Goal: Transaction & Acquisition: Purchase product/service

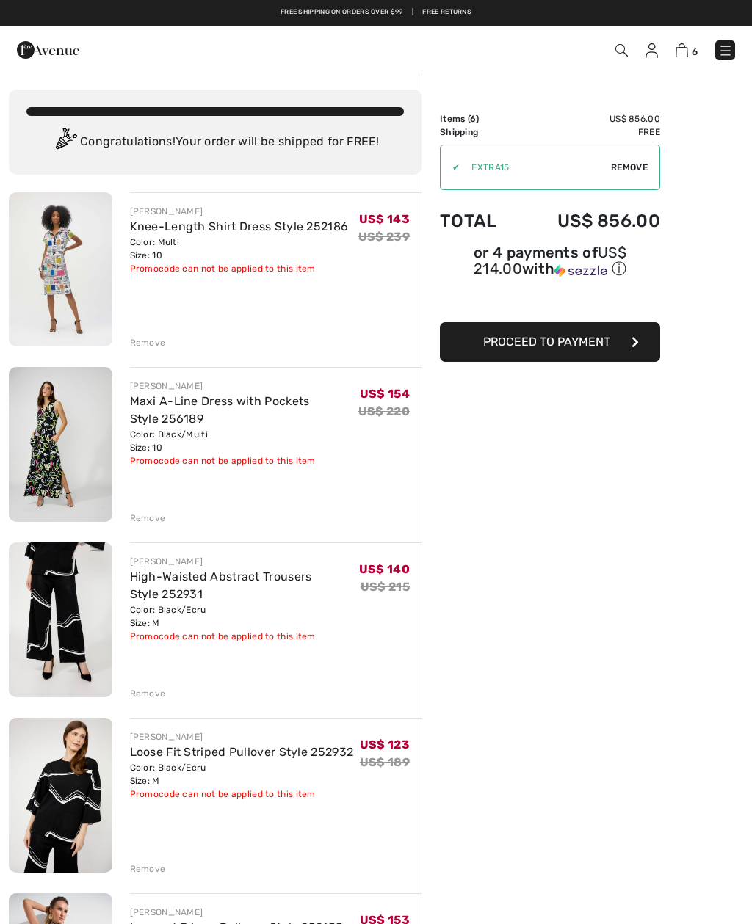
click at [156, 344] on div "Remove" at bounding box center [148, 342] width 36 height 13
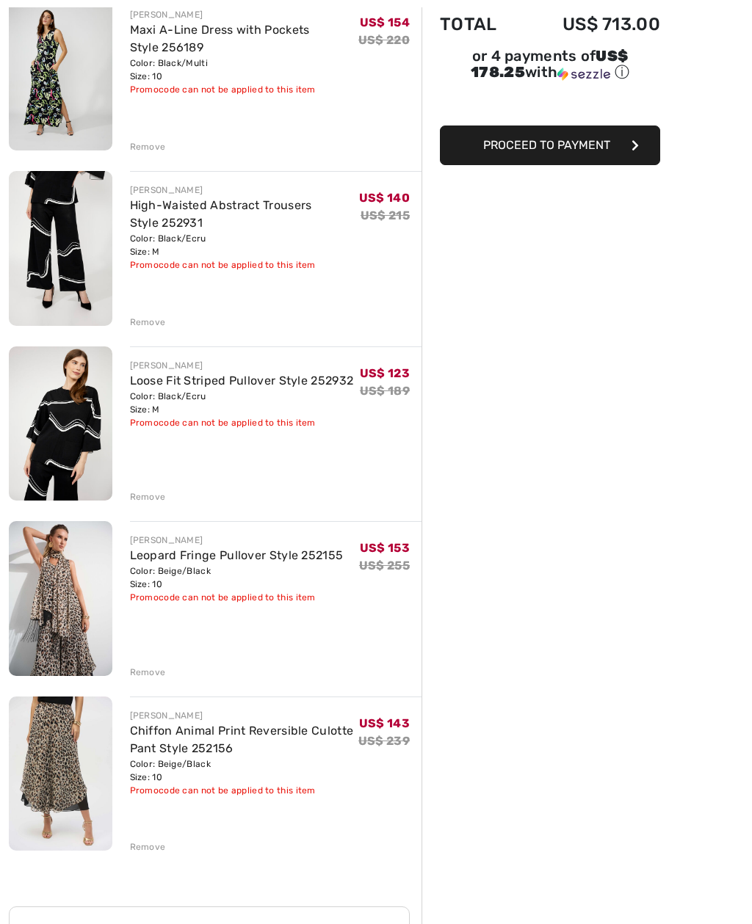
scroll to position [197, 0]
click at [153, 322] on div "Remove" at bounding box center [148, 322] width 36 height 13
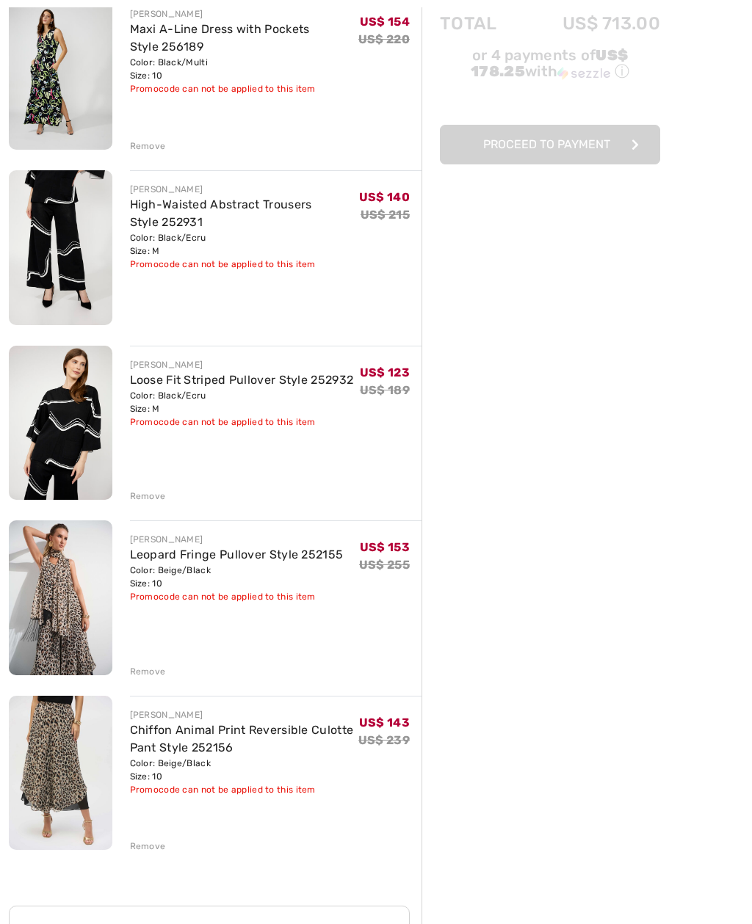
scroll to position [197, 0]
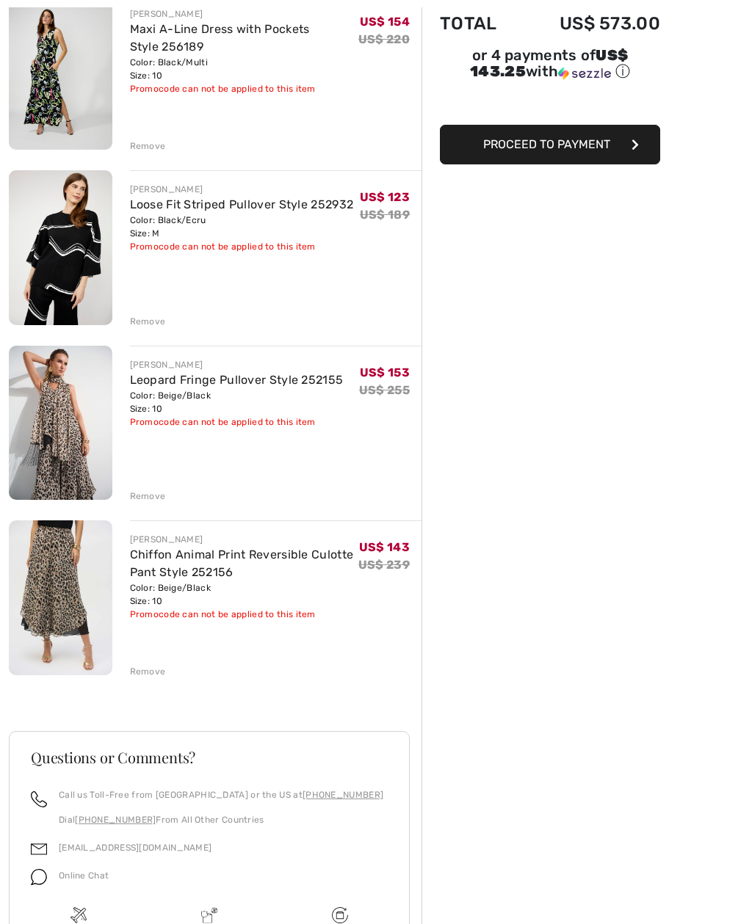
click at [156, 322] on div "Remove" at bounding box center [148, 321] width 36 height 13
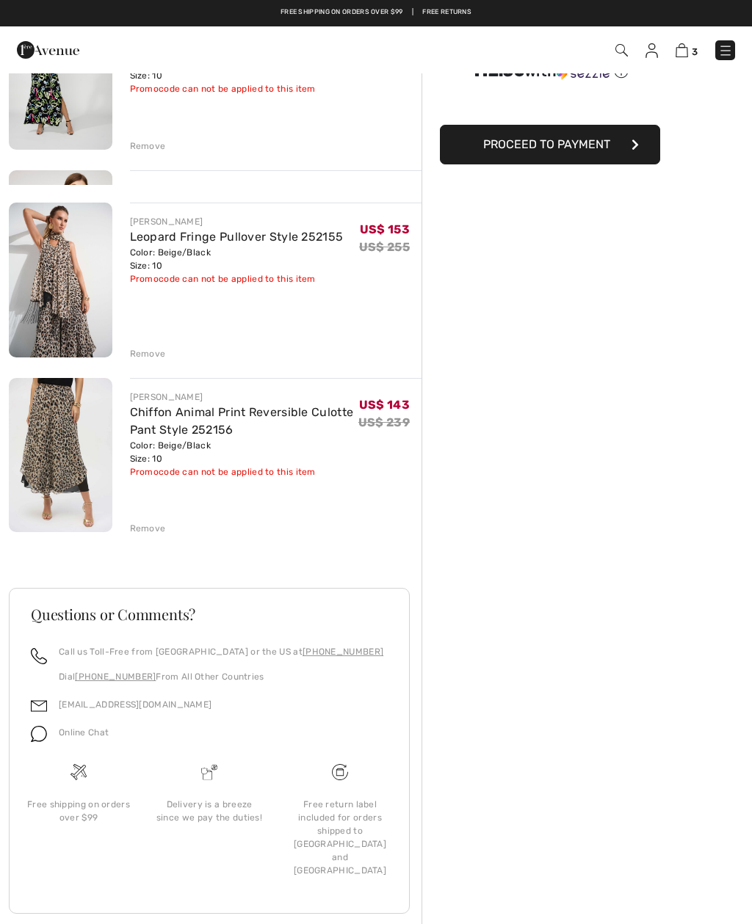
scroll to position [117, 0]
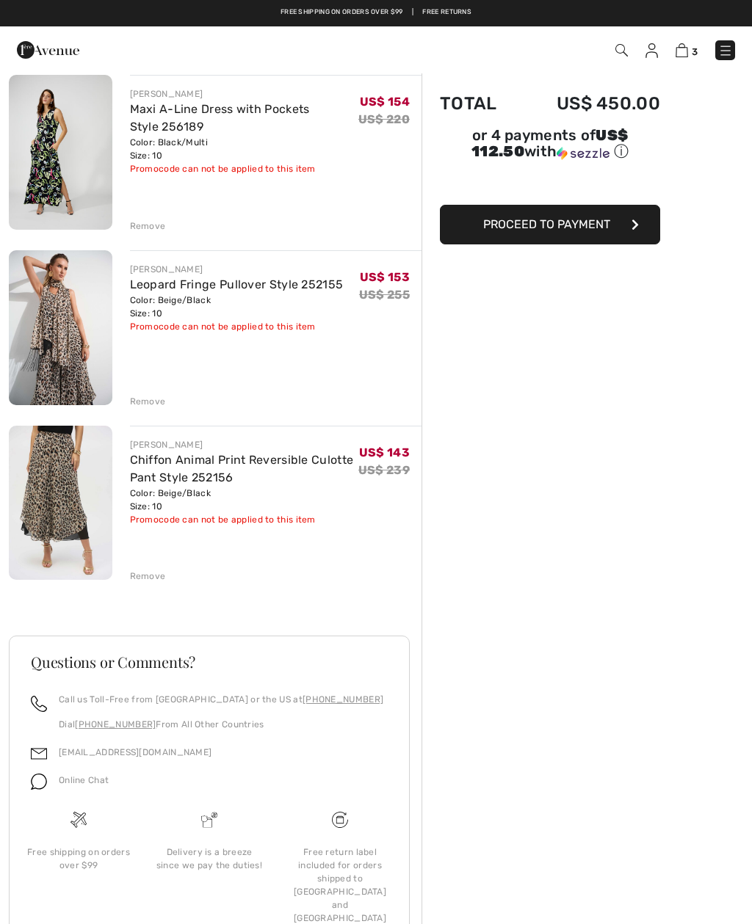
click at [61, 332] on img at bounding box center [60, 327] width 103 height 155
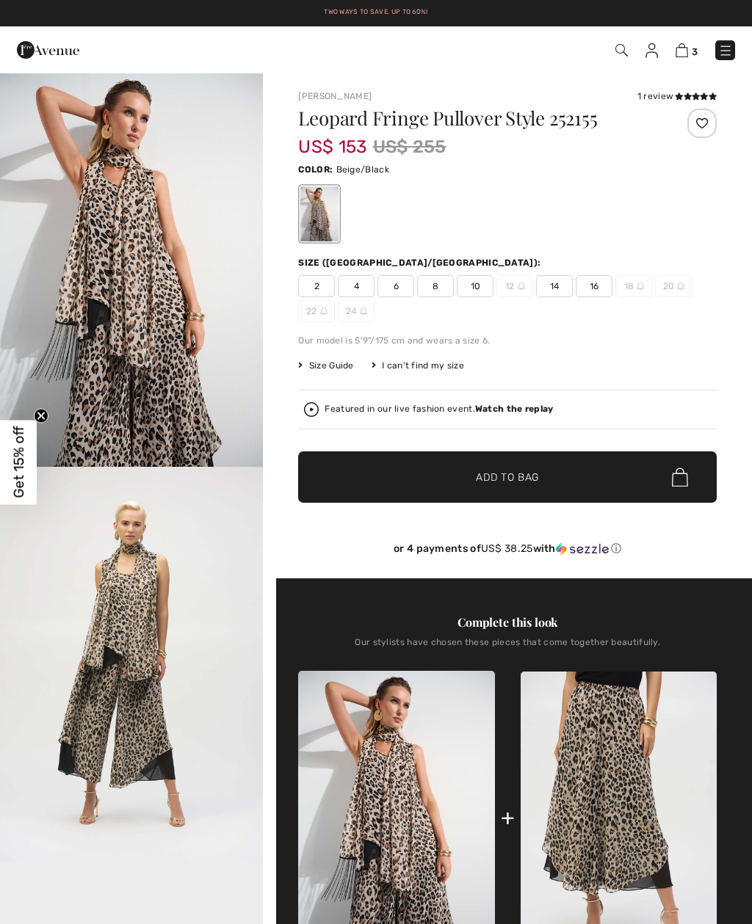
checkbox input "true"
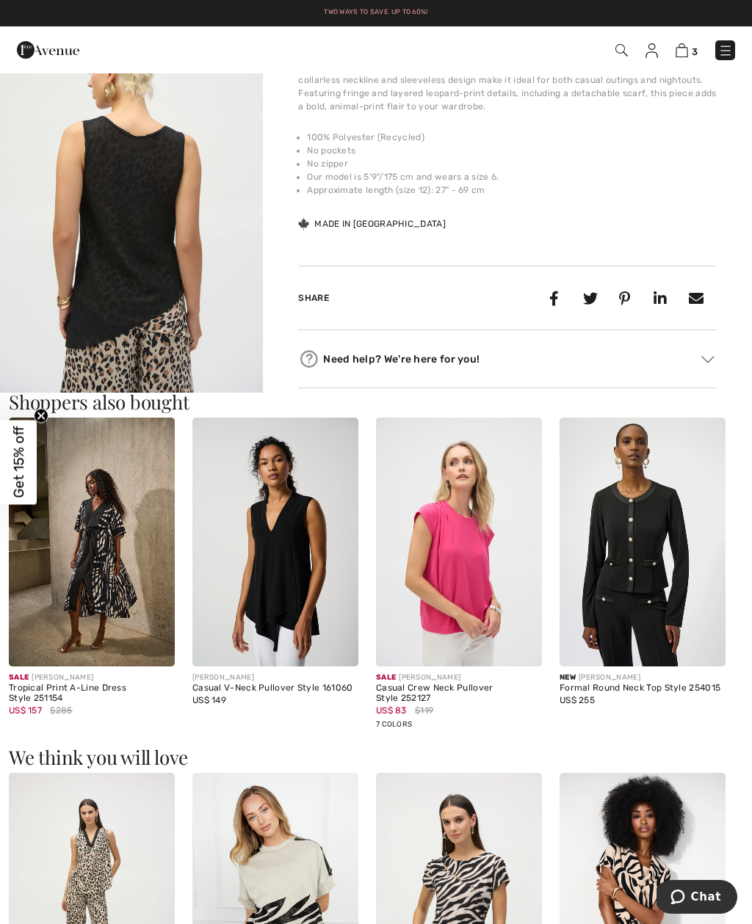
scroll to position [1003, 0]
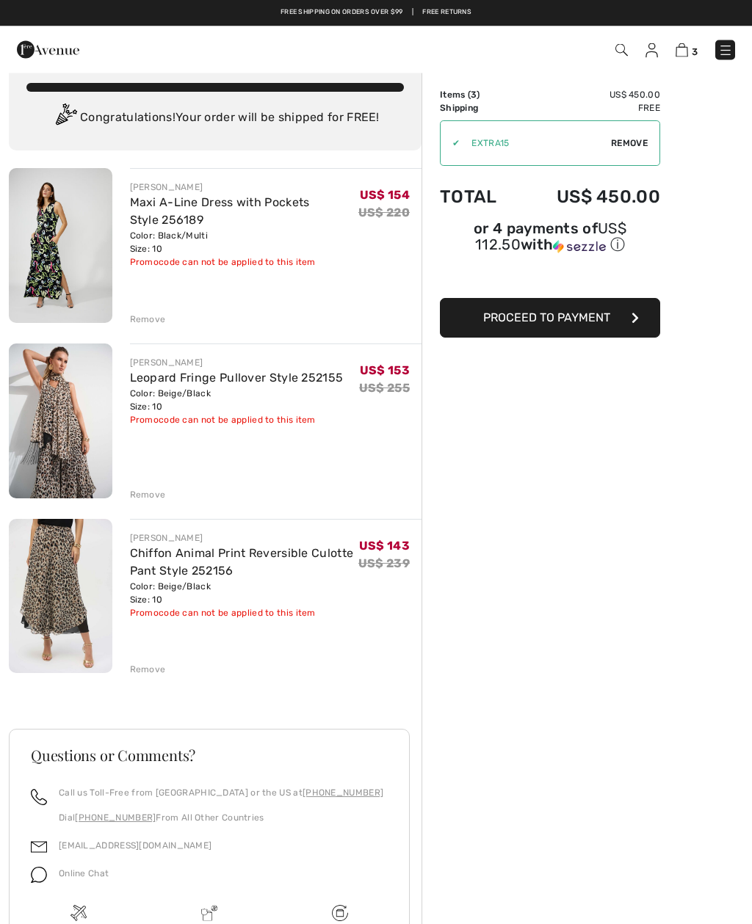
scroll to position [18, 0]
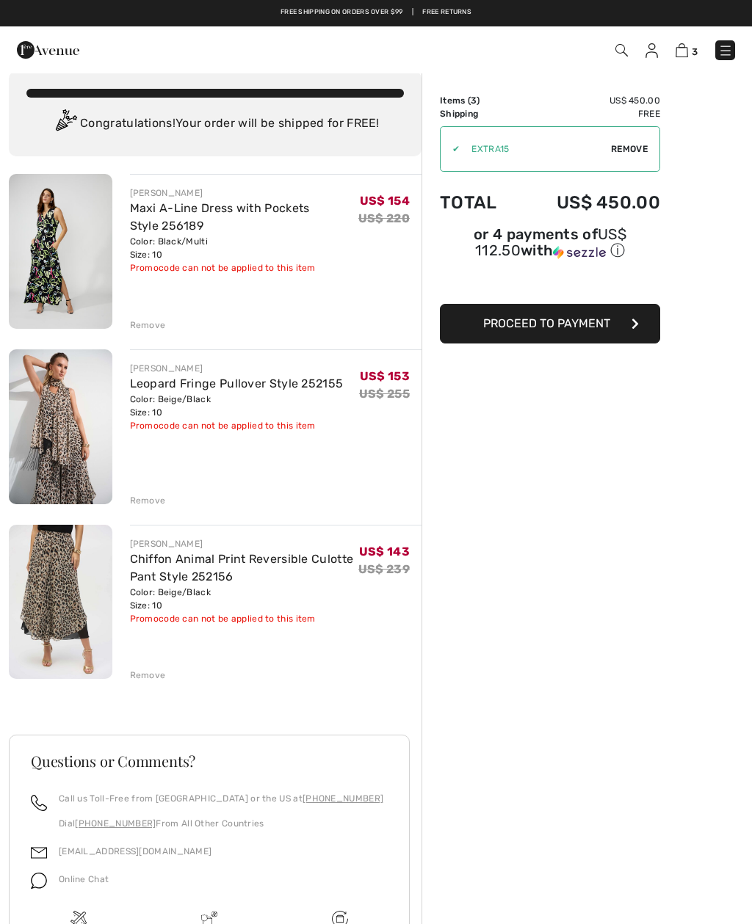
click at [54, 257] on img at bounding box center [60, 251] width 103 height 155
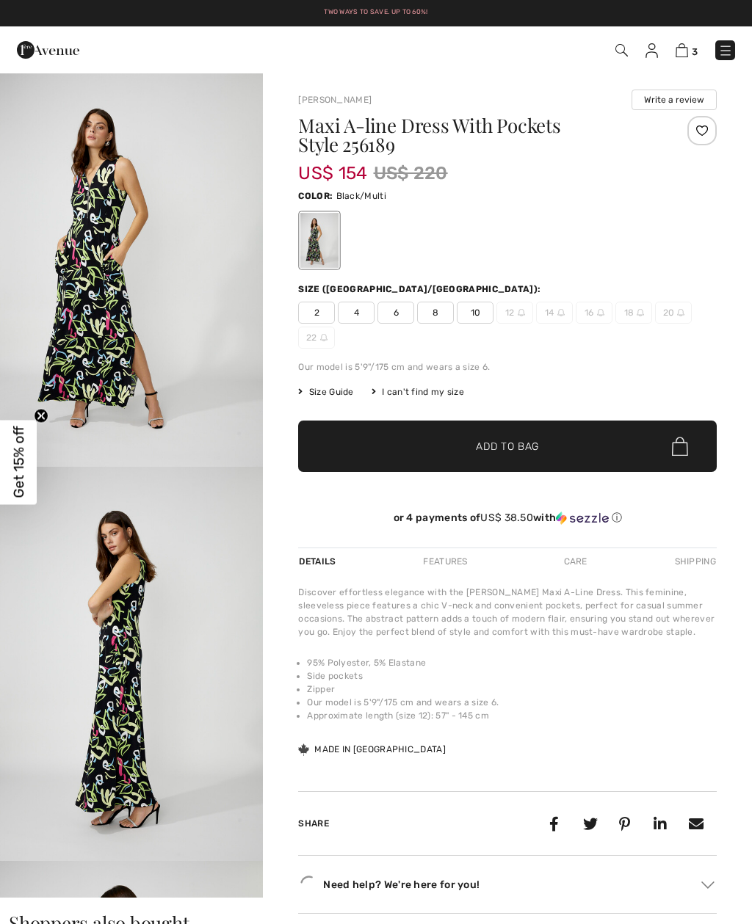
checkbox input "true"
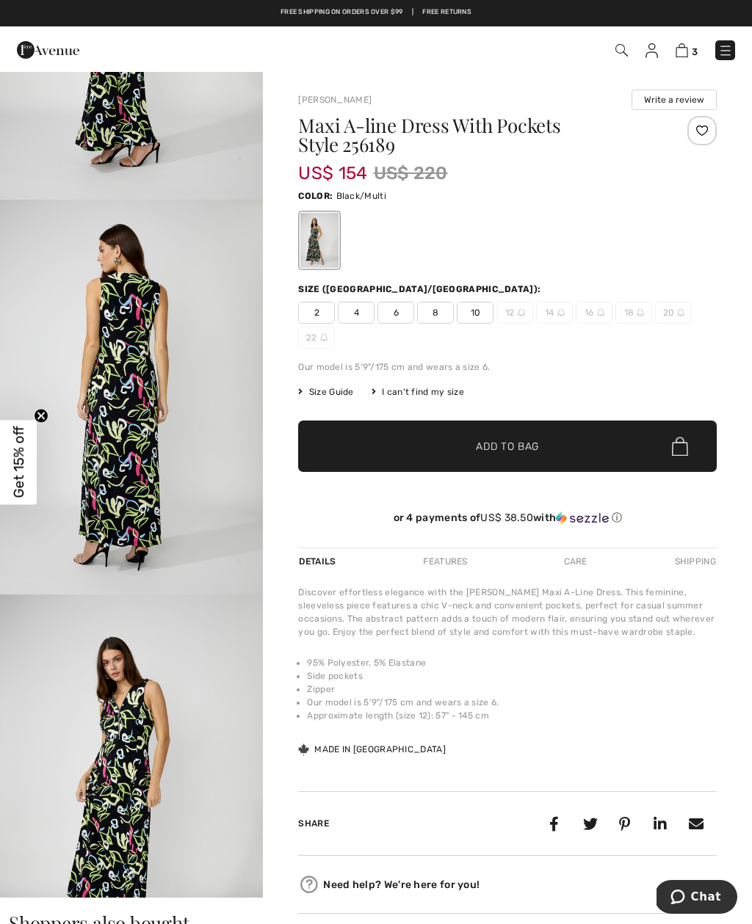
scroll to position [664, 0]
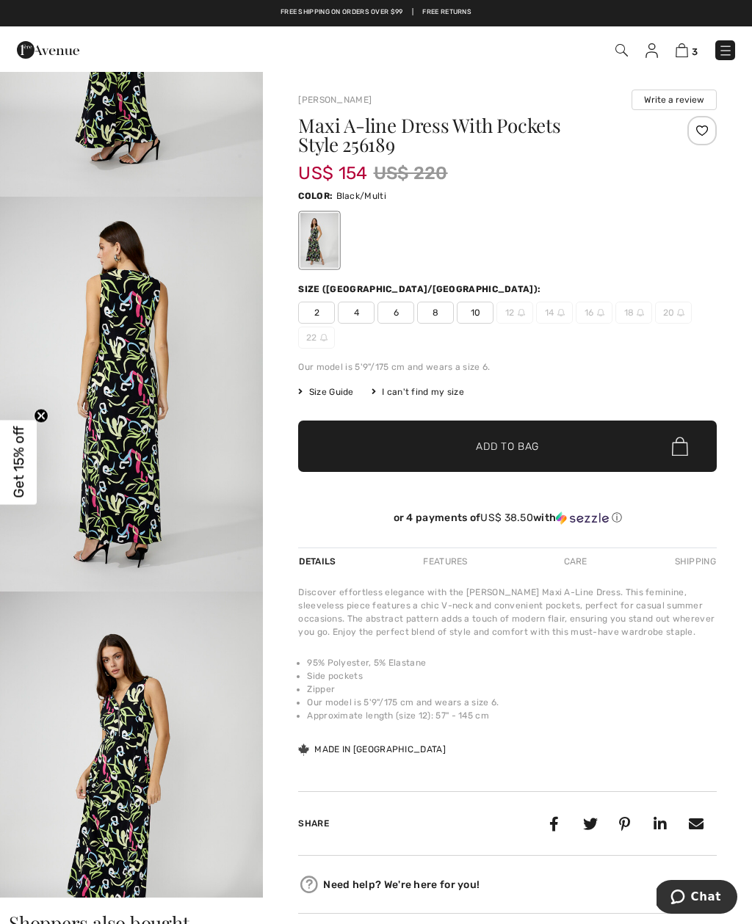
click at [152, 719] on img "4 / 4" at bounding box center [131, 789] width 263 height 395
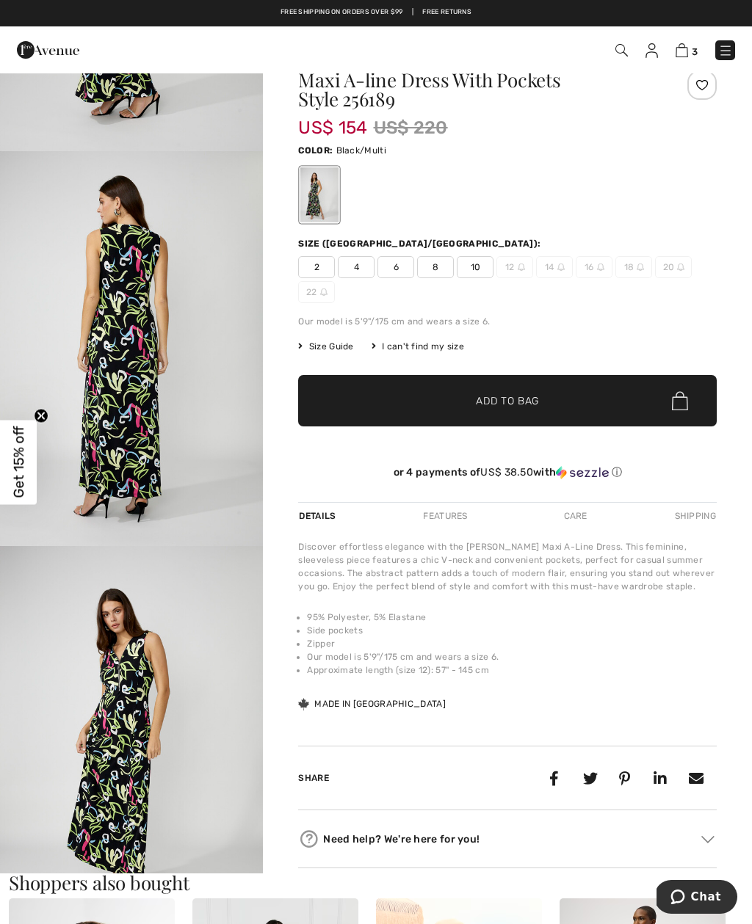
scroll to position [17, 0]
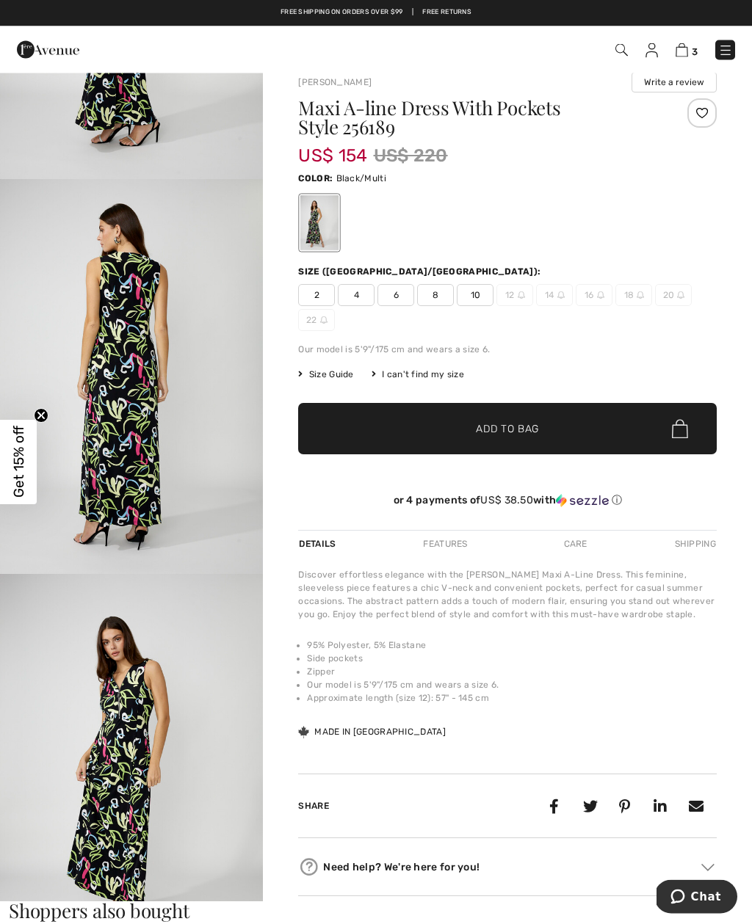
click at [695, 50] on span "3" at bounding box center [694, 51] width 6 height 11
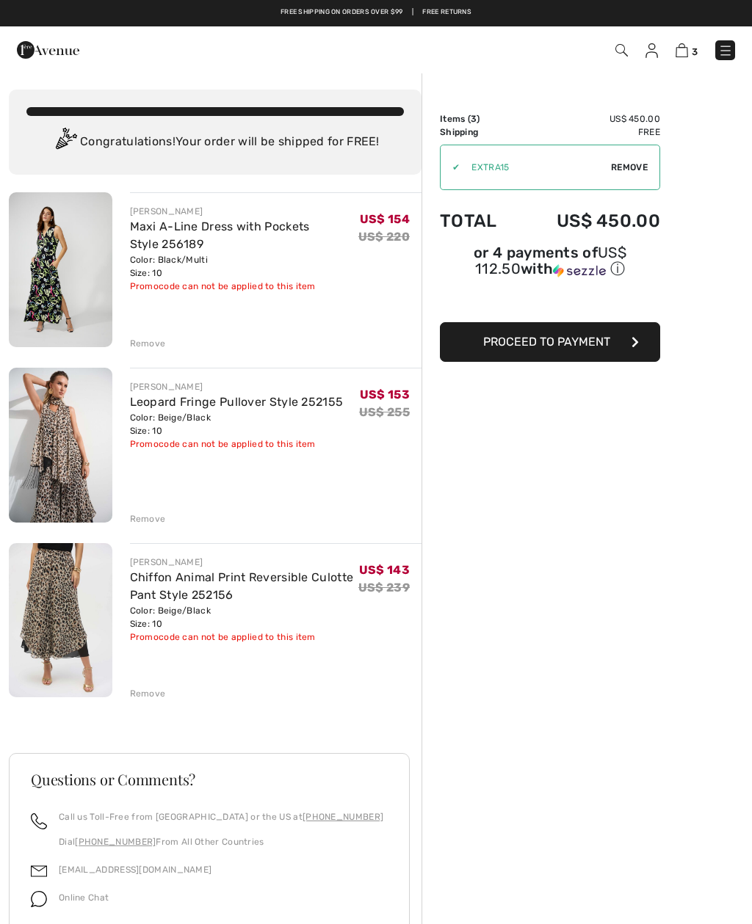
click at [610, 350] on button "Proceed to Payment" at bounding box center [550, 342] width 220 height 40
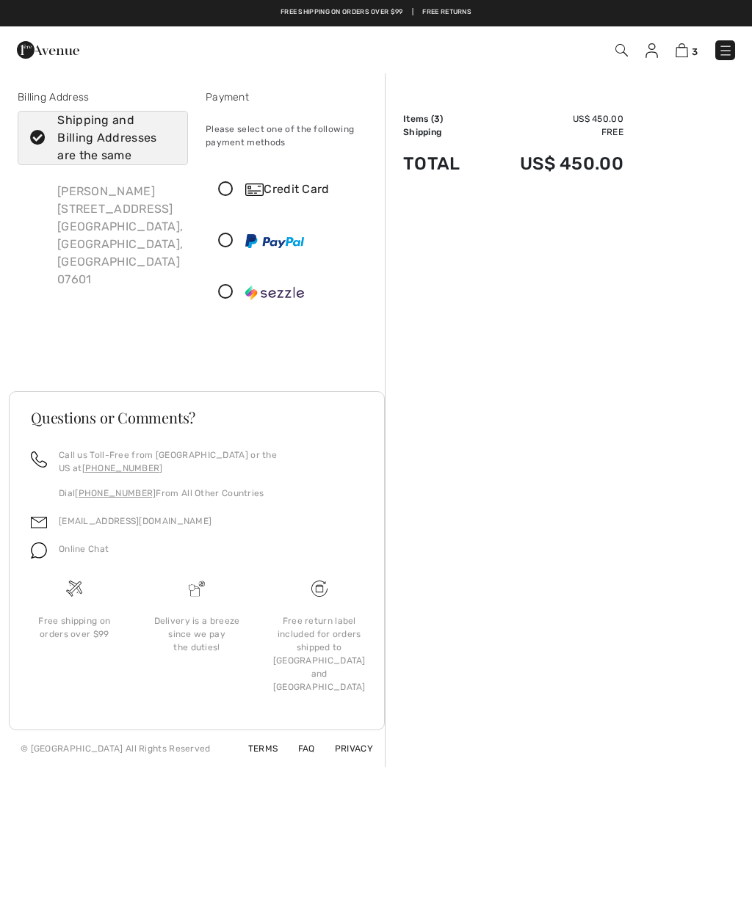
click at [233, 192] on icon at bounding box center [225, 189] width 39 height 15
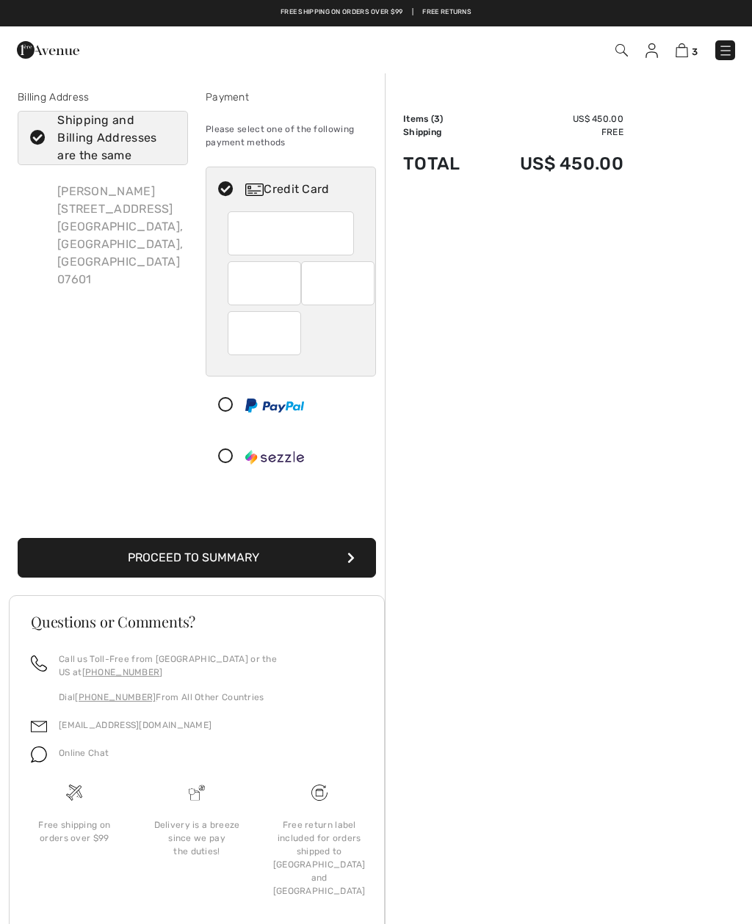
click at [250, 556] on button "Proceed to Summary" at bounding box center [197, 558] width 358 height 40
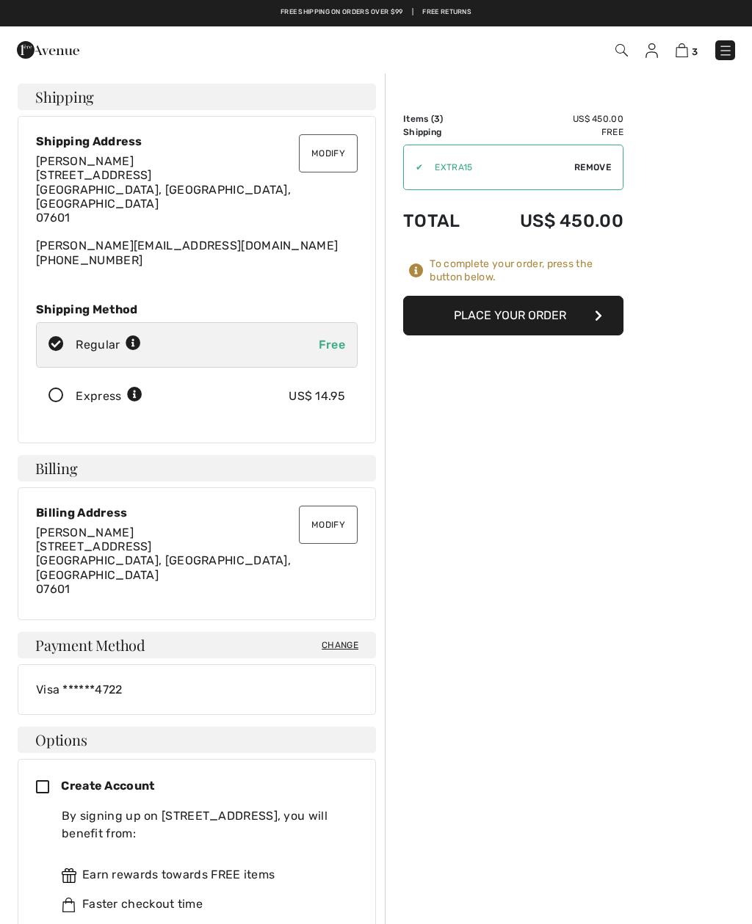
click at [558, 312] on button "Place Your Order" at bounding box center [513, 316] width 220 height 40
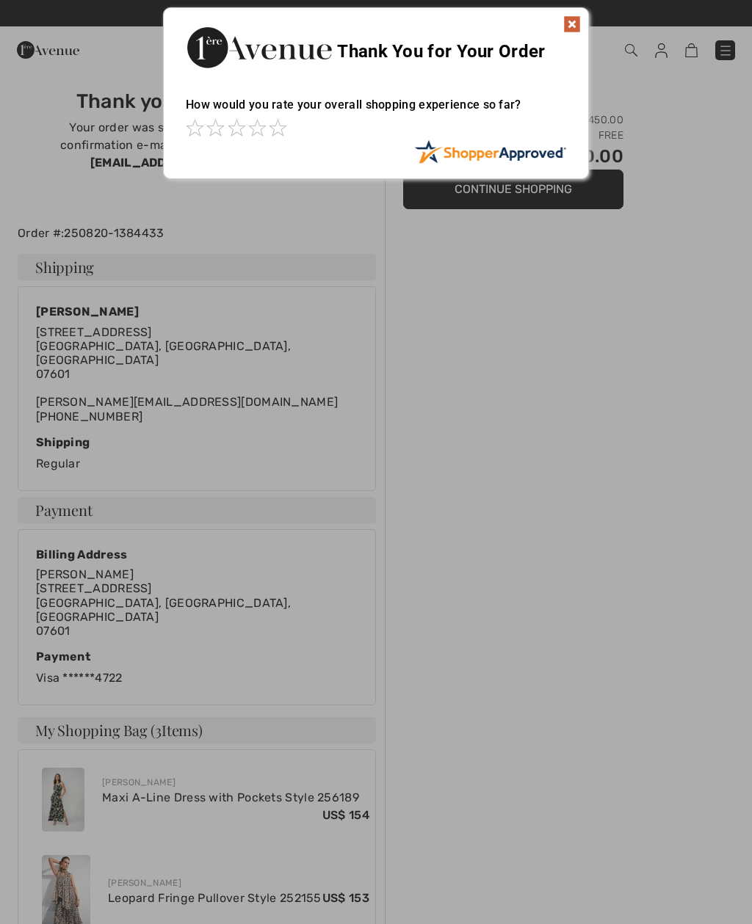
click at [586, 21] on div "Thank You for Your Order" at bounding box center [376, 45] width 424 height 75
click at [580, 21] on img at bounding box center [572, 24] width 18 height 18
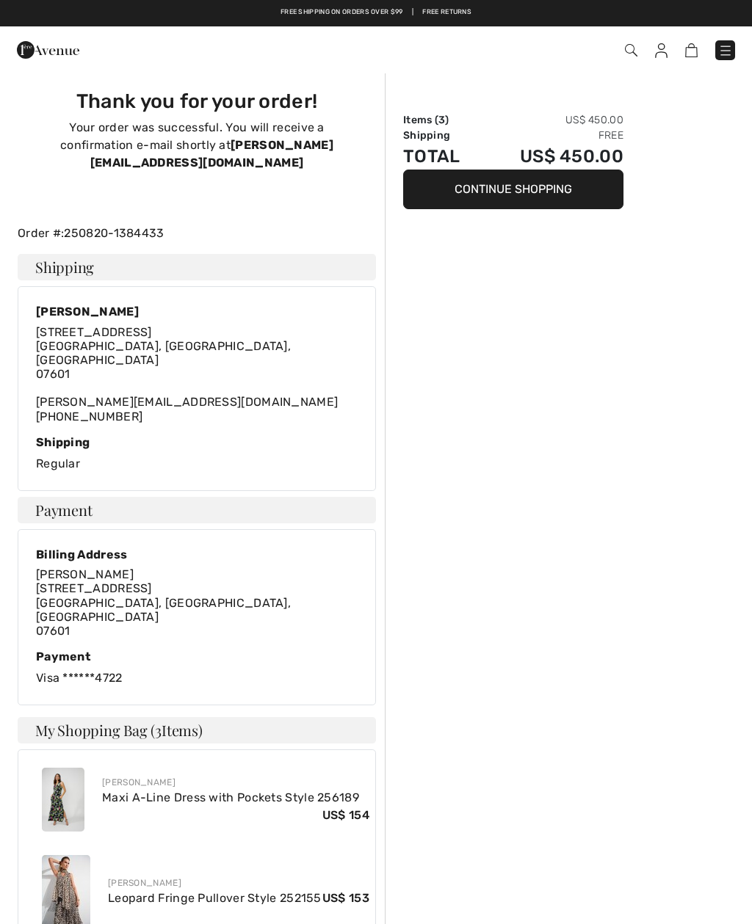
click at [581, 190] on button "Continue Shopping" at bounding box center [513, 190] width 220 height 40
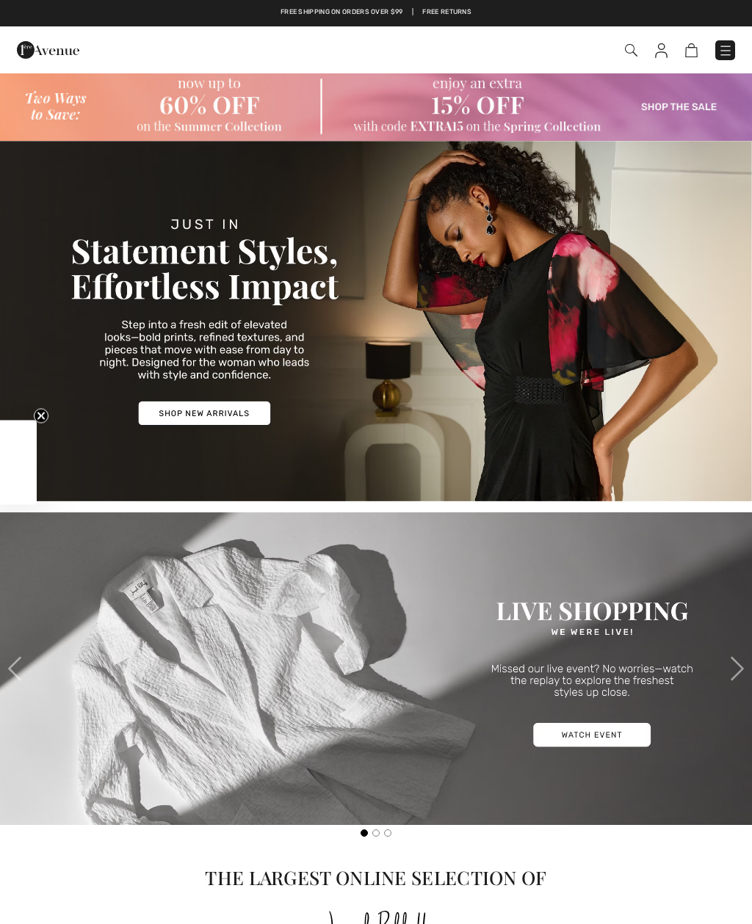
checkbox input "true"
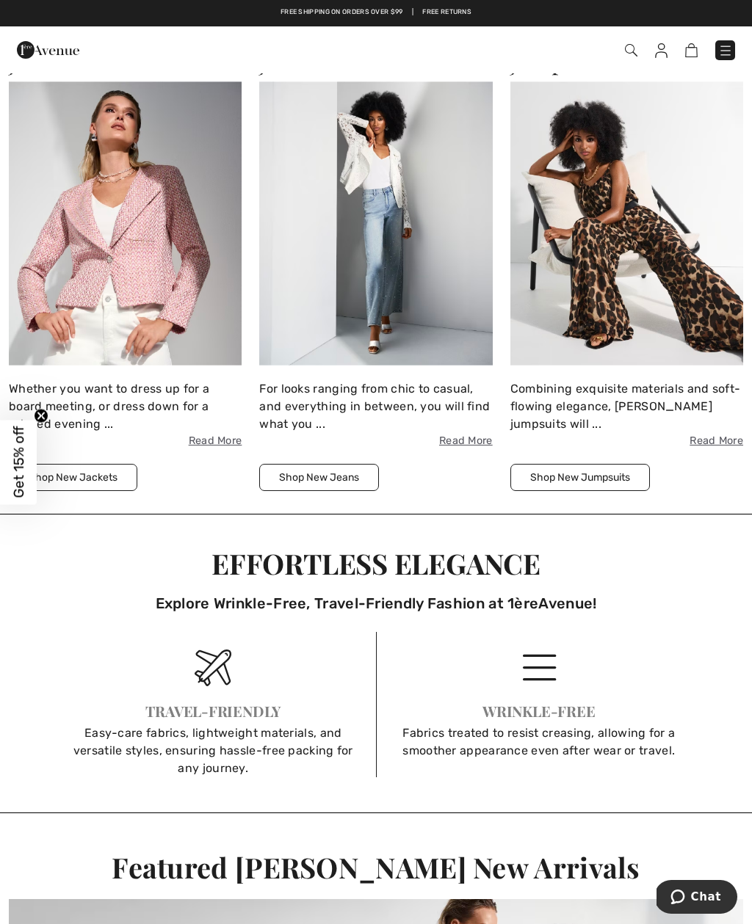
scroll to position [1494, 0]
click at [615, 399] on div "Combining exquisite materials and soft-flowing elegance, Joseph Ribkoff jumpsui…" at bounding box center [626, 415] width 233 height 69
click at [663, 264] on img at bounding box center [626, 224] width 233 height 285
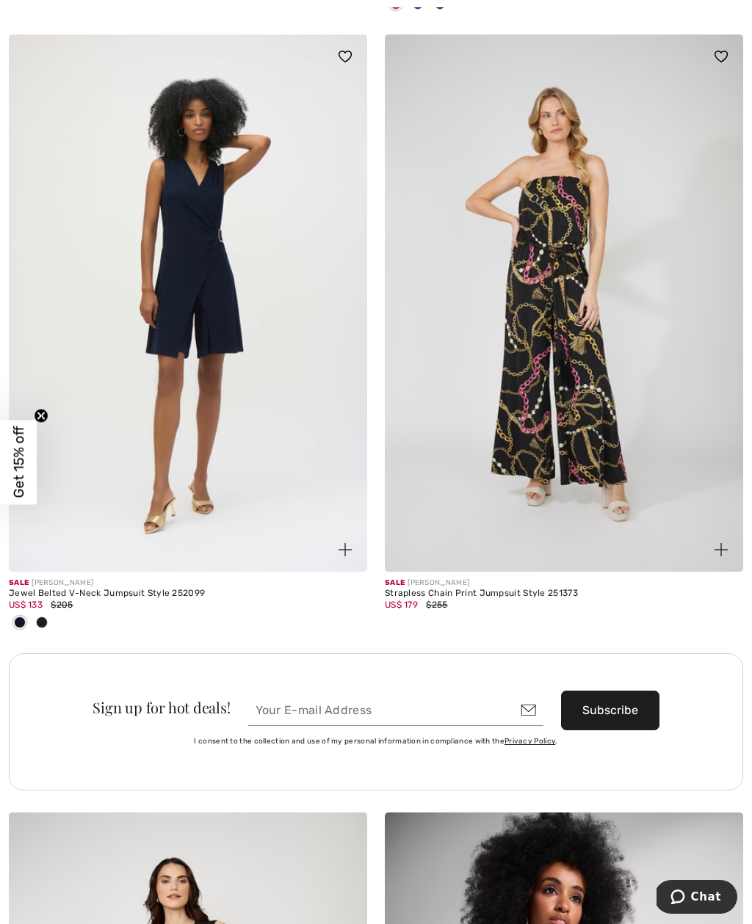
scroll to position [7038, 0]
